Goal: Information Seeking & Learning: Learn about a topic

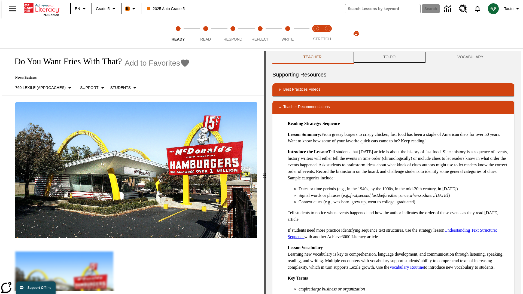
click at [390, 57] on button "TO-DO" at bounding box center [390, 57] width 74 height 13
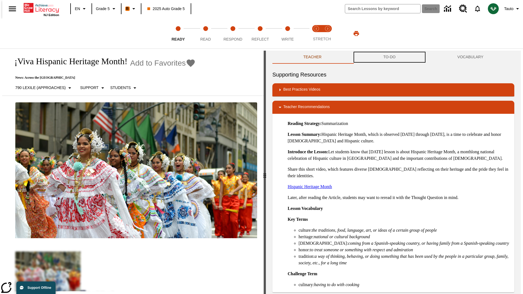
click at [390, 57] on button "TO-DO" at bounding box center [390, 57] width 74 height 13
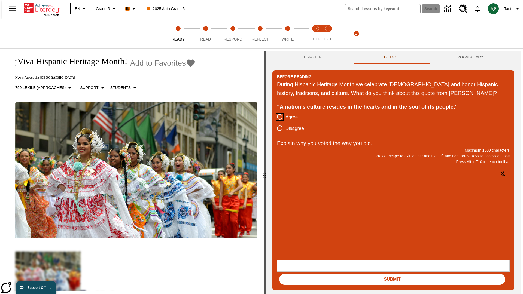
click at [278, 123] on input "Agree" at bounding box center [279, 116] width 11 height 11
radio input "true"
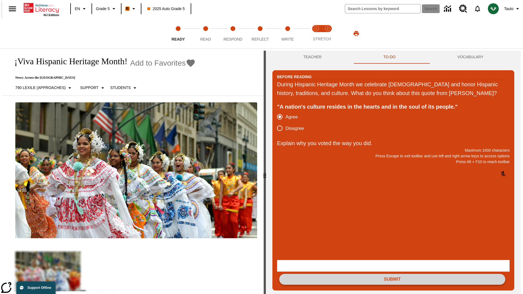
click at [393, 274] on button "Submit" at bounding box center [392, 279] width 226 height 11
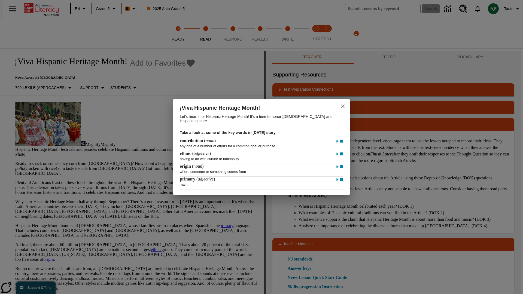
click at [343, 105] on icon "close" at bounding box center [343, 106] width 4 height 4
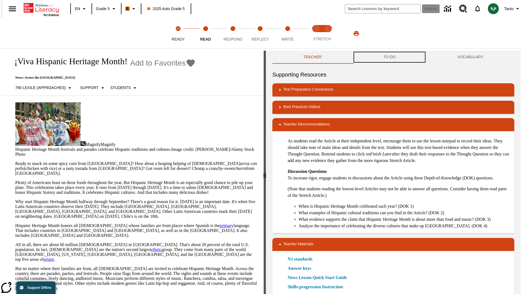
scroll to position [0, 0]
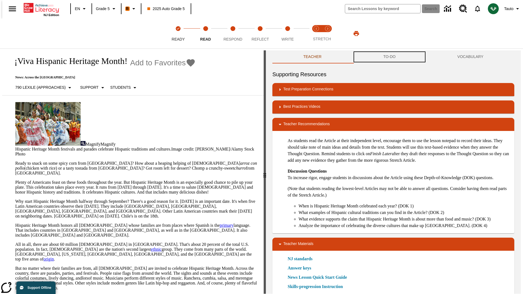
click at [390, 57] on button "TO-DO" at bounding box center [390, 56] width 74 height 13
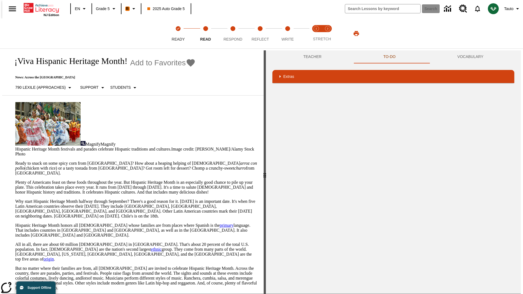
scroll to position [35, 0]
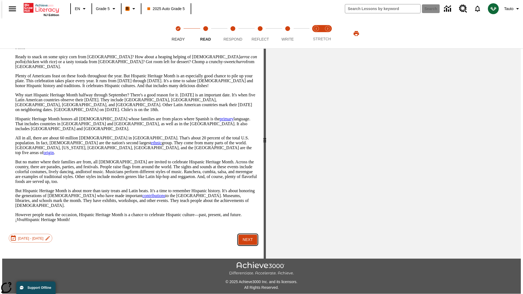
click at [246, 235] on button "Next" at bounding box center [248, 240] width 19 height 10
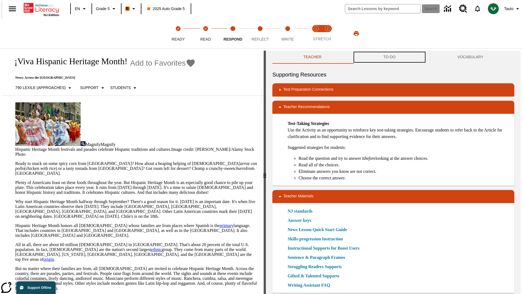
scroll to position [0, 0]
click at [390, 57] on button "TO-DO" at bounding box center [390, 56] width 74 height 13
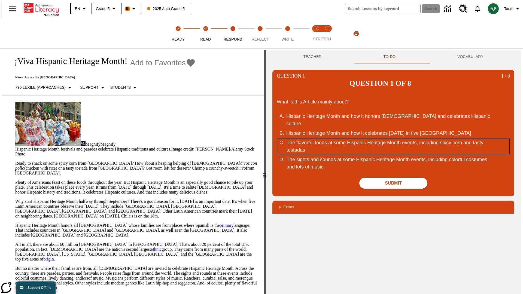
click at [394, 139] on div "The flavorful foods at some Hispanic Heritage Month events, including spicy cor…" at bounding box center [390, 146] width 207 height 15
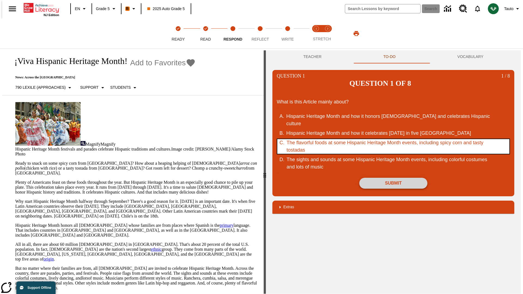
click at [394, 178] on button "Submit" at bounding box center [394, 183] width 68 height 11
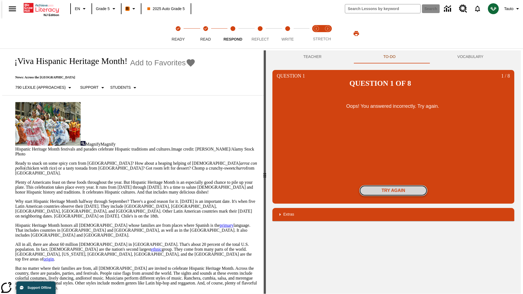
click at [394, 185] on button "Try again" at bounding box center [394, 190] width 68 height 11
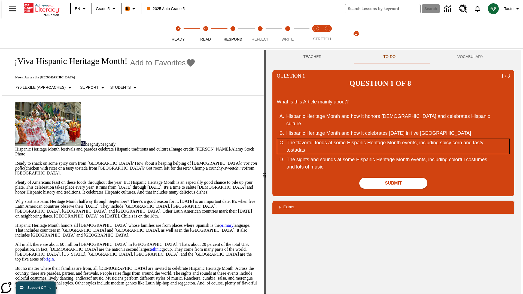
click at [394, 139] on div "The flavorful foods at some Hispanic Heritage Month events, including spicy cor…" at bounding box center [390, 146] width 207 height 15
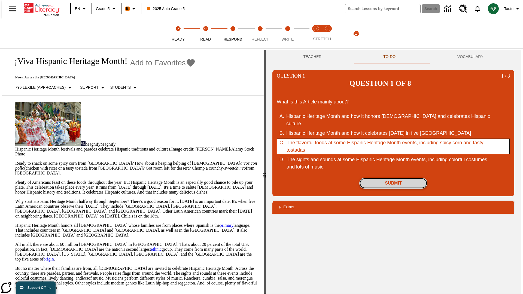
click at [394, 178] on button "Submit" at bounding box center [394, 183] width 68 height 11
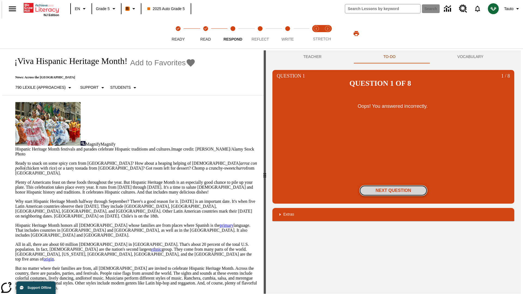
click at [394, 185] on button "Next Question" at bounding box center [394, 190] width 68 height 11
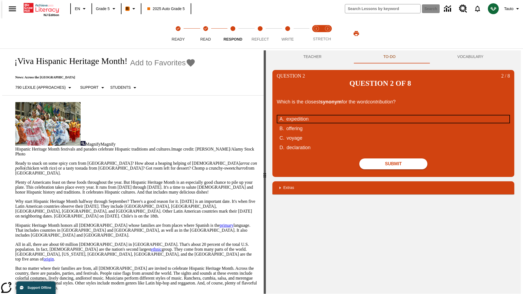
click at [394, 116] on div "expedition" at bounding box center [389, 119] width 207 height 7
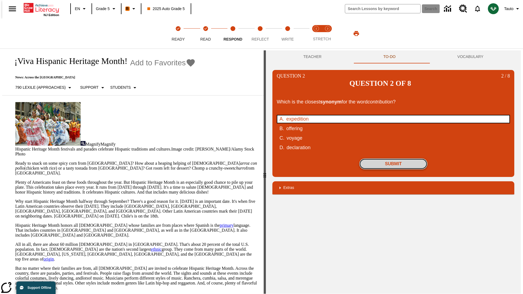
click at [394, 159] on button "Submit" at bounding box center [394, 164] width 68 height 11
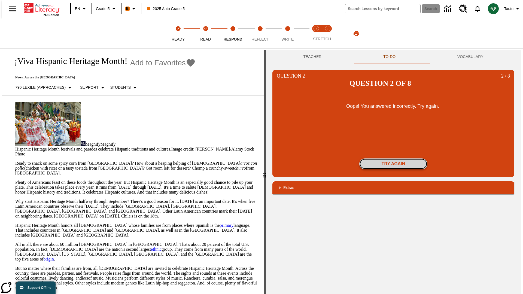
click at [394, 159] on button "Try again" at bounding box center [394, 164] width 68 height 11
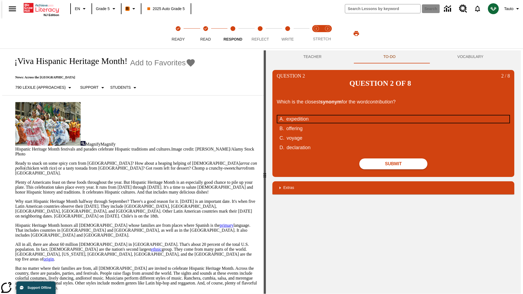
click at [394, 116] on div "expedition" at bounding box center [389, 119] width 207 height 7
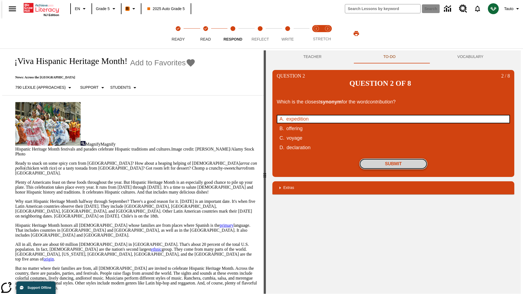
click at [394, 159] on button "Submit" at bounding box center [394, 164] width 68 height 11
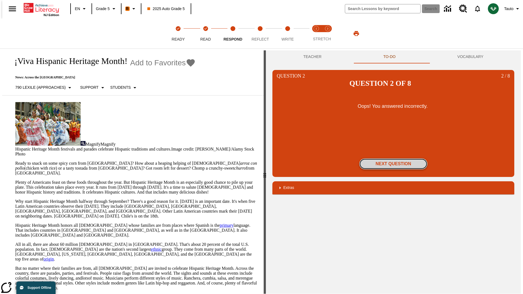
click at [394, 159] on button "Next Question" at bounding box center [394, 164] width 68 height 11
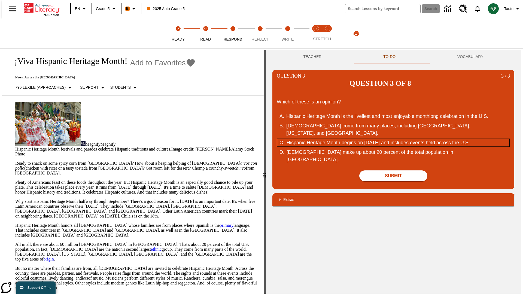
click at [394, 139] on div "Hispanic Heritage Month begins on September 15 and includes events held across …" at bounding box center [390, 142] width 207 height 7
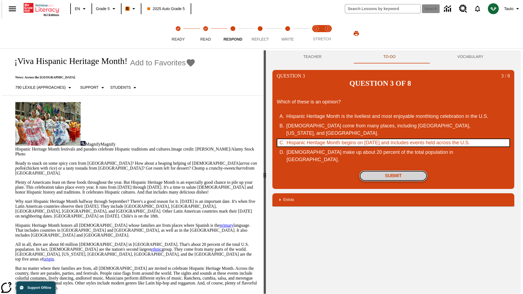
click at [394, 171] on button "Submit" at bounding box center [394, 176] width 68 height 11
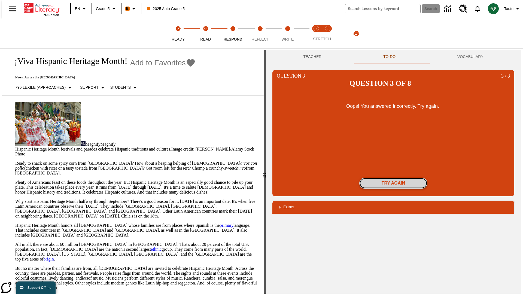
click at [394, 178] on button "Try again" at bounding box center [394, 183] width 68 height 11
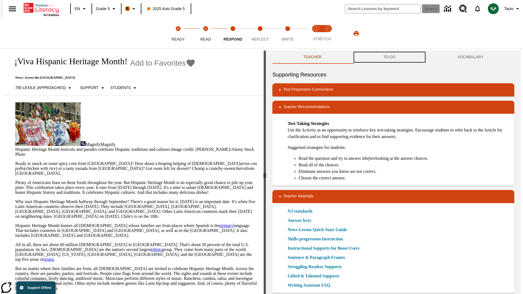
click at [390, 57] on button "TO-DO" at bounding box center [390, 57] width 74 height 13
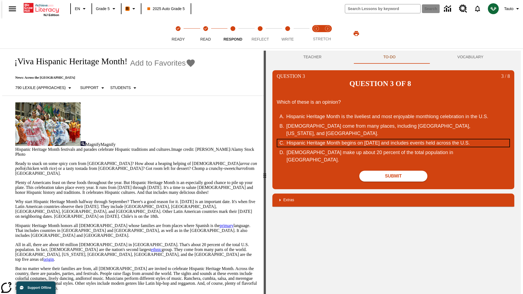
click at [394, 140] on div "Hispanic Heritage Month begins on [DATE] and includes events held across the U.…" at bounding box center [390, 143] width 207 height 7
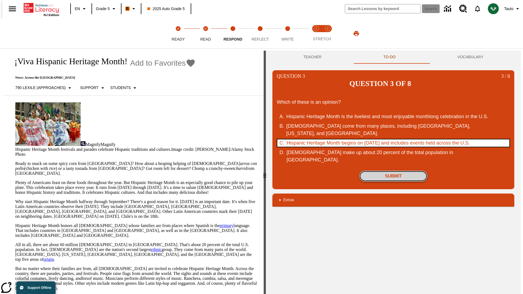
click at [394, 171] on button "Submit" at bounding box center [394, 176] width 68 height 11
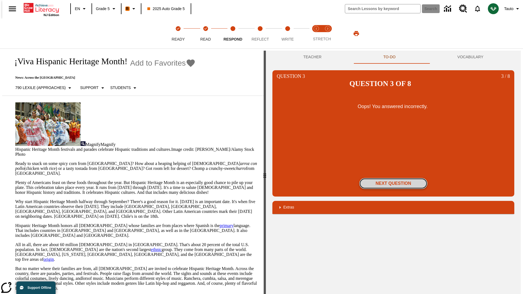
click at [394, 178] on button "Next Question" at bounding box center [394, 183] width 68 height 11
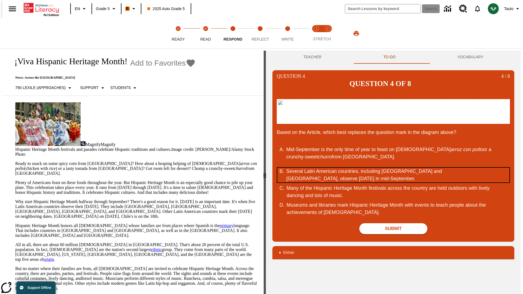
click at [394, 175] on div "Several Latin American countries, including Costa Rica and Chile, observe Indep…" at bounding box center [389, 175] width 207 height 15
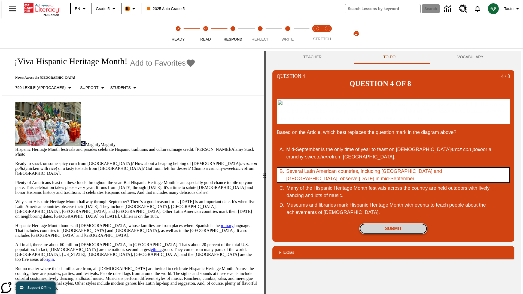
click at [394, 229] on button "Submit" at bounding box center [394, 229] width 68 height 11
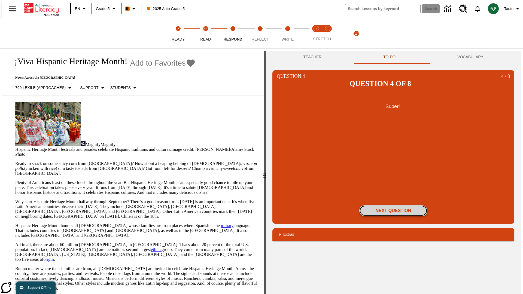
click at [394, 206] on button "Next Question" at bounding box center [394, 211] width 68 height 11
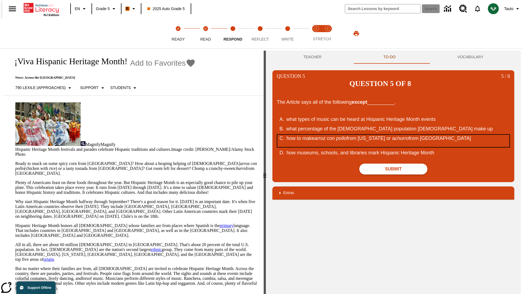
click at [394, 135] on div "how to make arroz con pollo from Puerto Rico or a churro from Spain" at bounding box center [390, 141] width 207 height 12
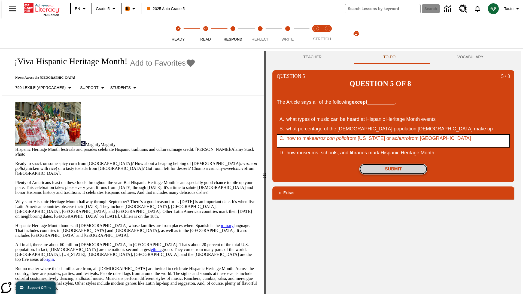
click at [394, 164] on button "Submit" at bounding box center [394, 169] width 68 height 11
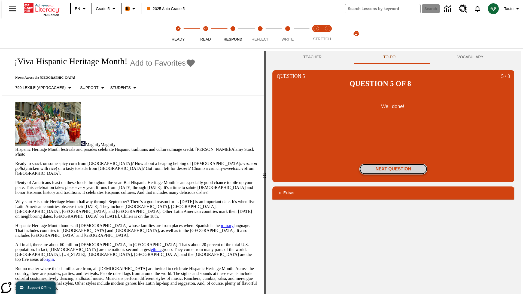
click at [394, 164] on button "Next Question" at bounding box center [394, 169] width 68 height 11
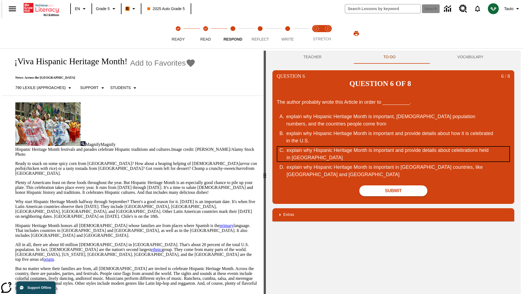
click at [394, 147] on div "explain why Hispanic Heritage Month is important and provide details about cele…" at bounding box center [390, 154] width 207 height 15
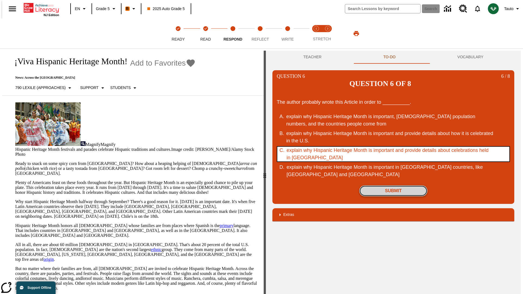
click at [394, 186] on button "Submit" at bounding box center [394, 191] width 68 height 11
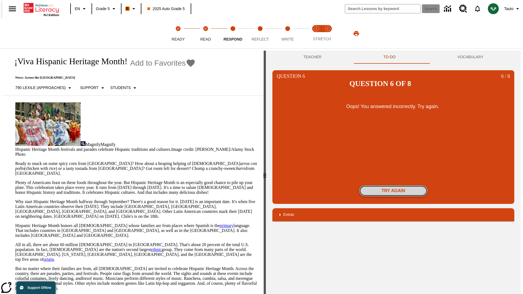
click at [394, 186] on button "Try again" at bounding box center [394, 191] width 68 height 11
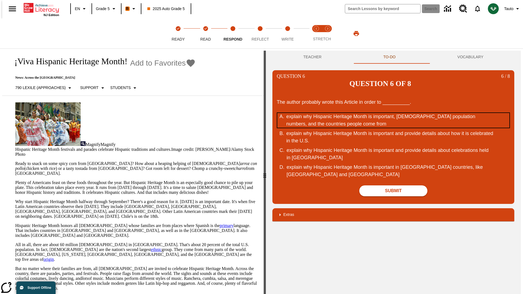
click at [394, 113] on div "explain why Hispanic Heritage Month is important, Hispanic population numbers, …" at bounding box center [389, 120] width 207 height 15
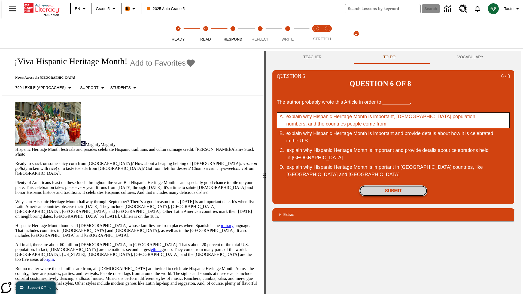
click at [394, 186] on button "Submit" at bounding box center [394, 191] width 68 height 11
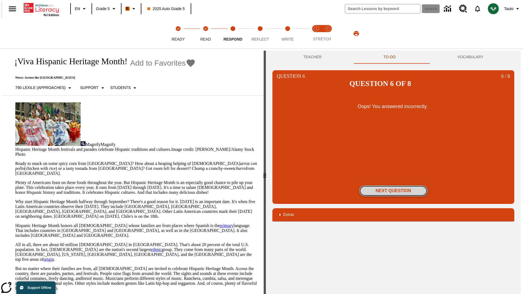
click at [394, 186] on button "Next Question" at bounding box center [394, 191] width 68 height 11
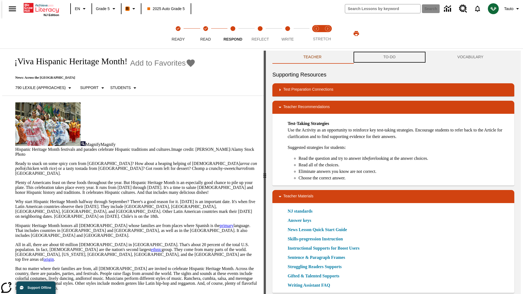
click at [390, 57] on button "TO-DO" at bounding box center [390, 57] width 74 height 13
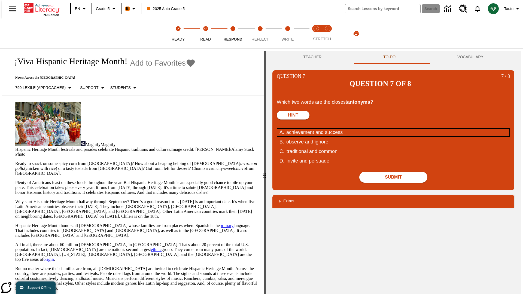
click at [394, 129] on div "achievement and success" at bounding box center [389, 132] width 207 height 7
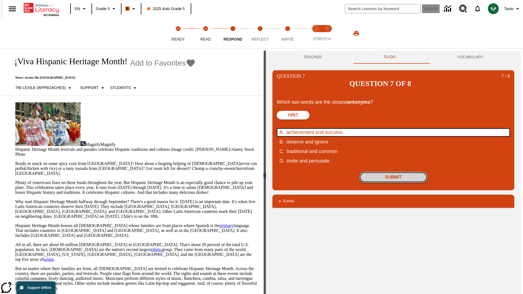
click at [394, 172] on button "Submit" at bounding box center [394, 177] width 68 height 11
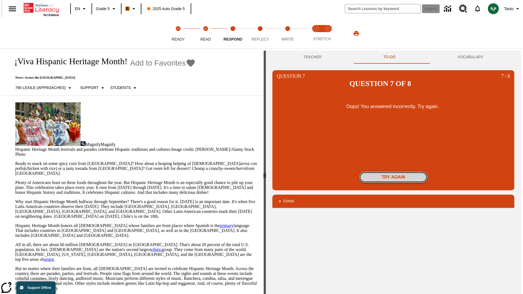
click at [394, 172] on button "Try again" at bounding box center [394, 177] width 68 height 11
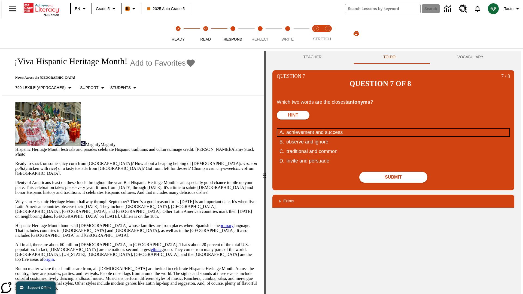
click at [394, 129] on div "achievement and success" at bounding box center [389, 132] width 207 height 7
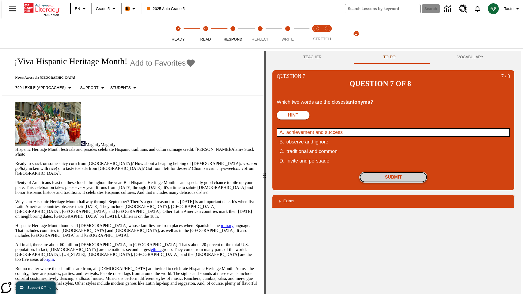
click at [394, 172] on button "Submit" at bounding box center [394, 177] width 68 height 11
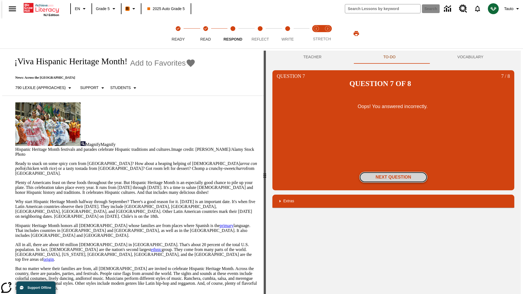
click at [394, 172] on button "Next Question" at bounding box center [394, 177] width 68 height 11
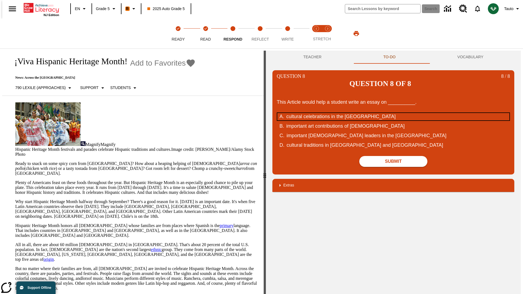
click at [394, 113] on div "cultural celebrations in the [GEOGRAPHIC_DATA]" at bounding box center [389, 116] width 207 height 7
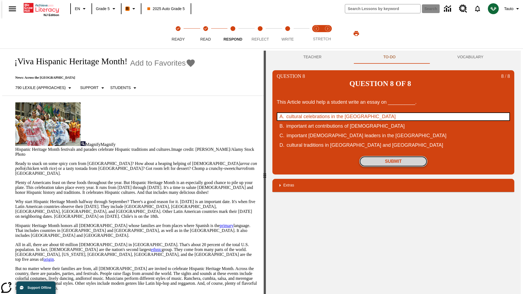
click at [394, 156] on button "Submit" at bounding box center [394, 161] width 68 height 11
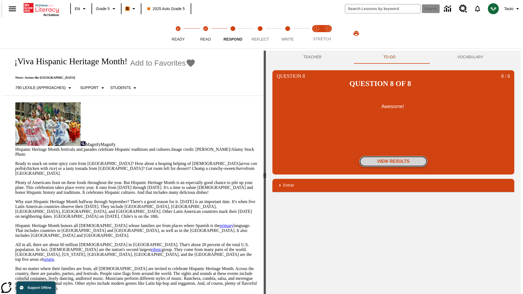
click at [394, 156] on button "View Results" at bounding box center [394, 161] width 68 height 11
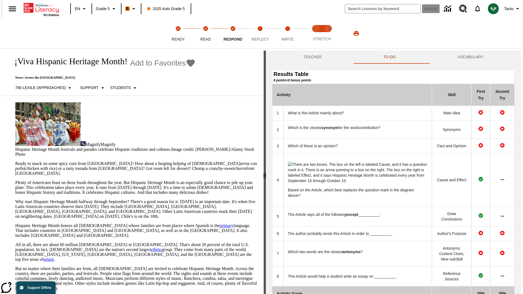
scroll to position [57, 0]
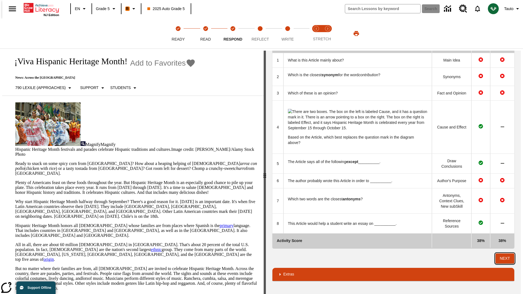
click at [508, 259] on button "Next" at bounding box center [505, 259] width 19 height 10
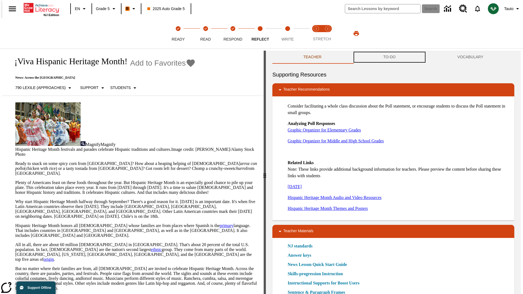
click at [390, 57] on button "TO-DO" at bounding box center [390, 57] width 74 height 13
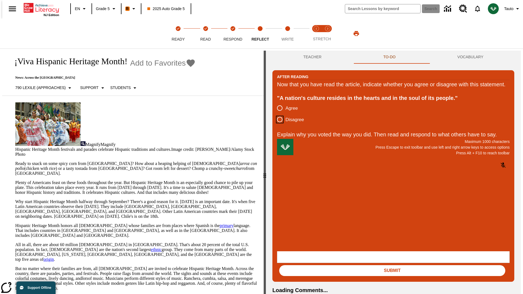
click at [278, 125] on input "Disagree" at bounding box center [279, 119] width 11 height 11
radio input "true"
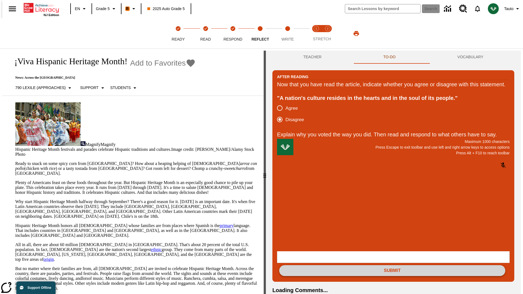
click at [393, 265] on button "Submit" at bounding box center [392, 270] width 226 height 11
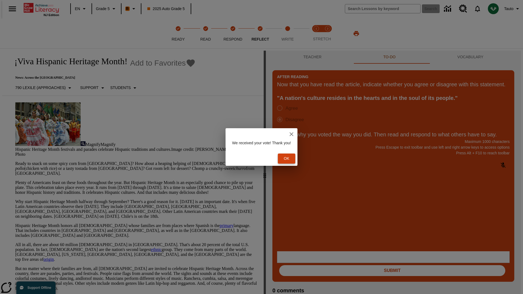
click at [289, 159] on button "Ok" at bounding box center [286, 159] width 17 height 10
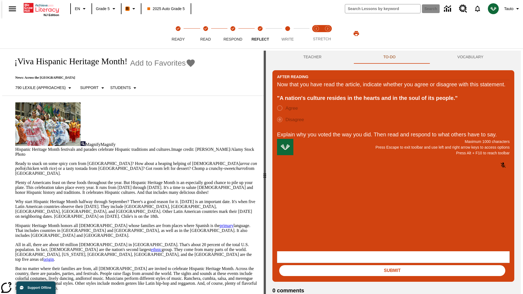
scroll to position [8, 0]
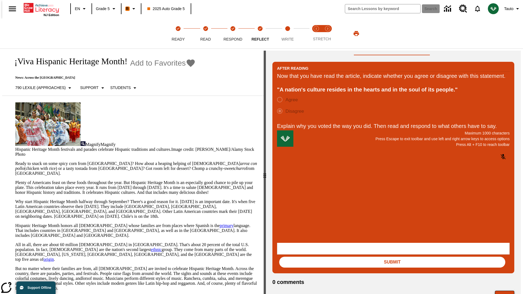
click at [507, 291] on button "Next" at bounding box center [504, 296] width 19 height 10
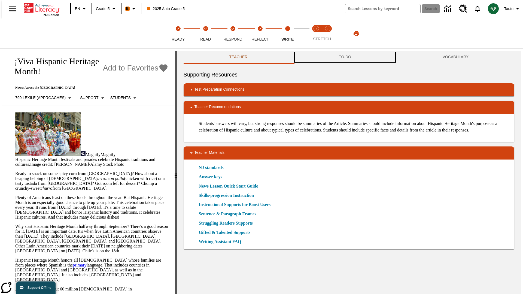
scroll to position [0, 0]
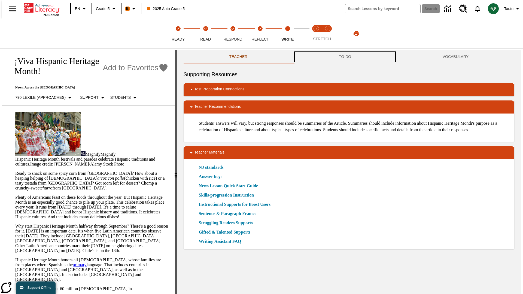
click at [345, 57] on button "TO-DO" at bounding box center [345, 56] width 104 height 13
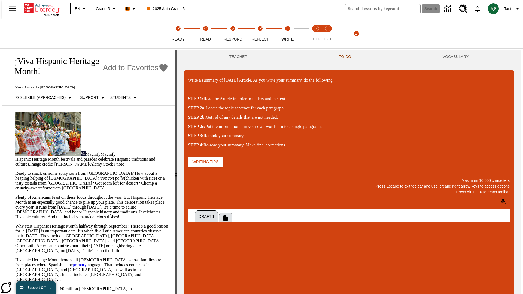
scroll to position [0, 0]
click at [268, 272] on p "\a\9Write a summary of today's Article. As you write your summary, do the follo…" at bounding box center [228, 271] width 77 height 5
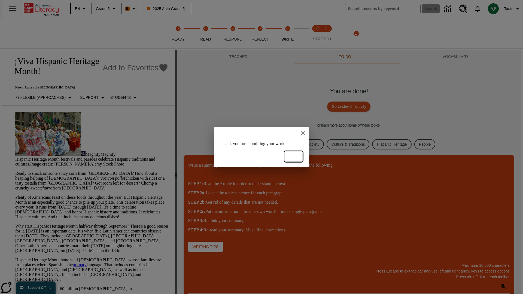
click at [294, 157] on button "Ok" at bounding box center [293, 157] width 17 height 10
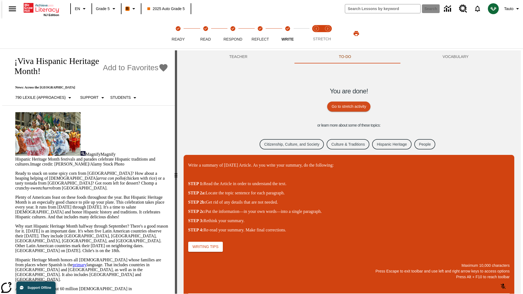
click at [288, 144] on link "Citizenship, Culture, and Society" at bounding box center [292, 144] width 64 height 11
